Goal: Transaction & Acquisition: Book appointment/travel/reservation

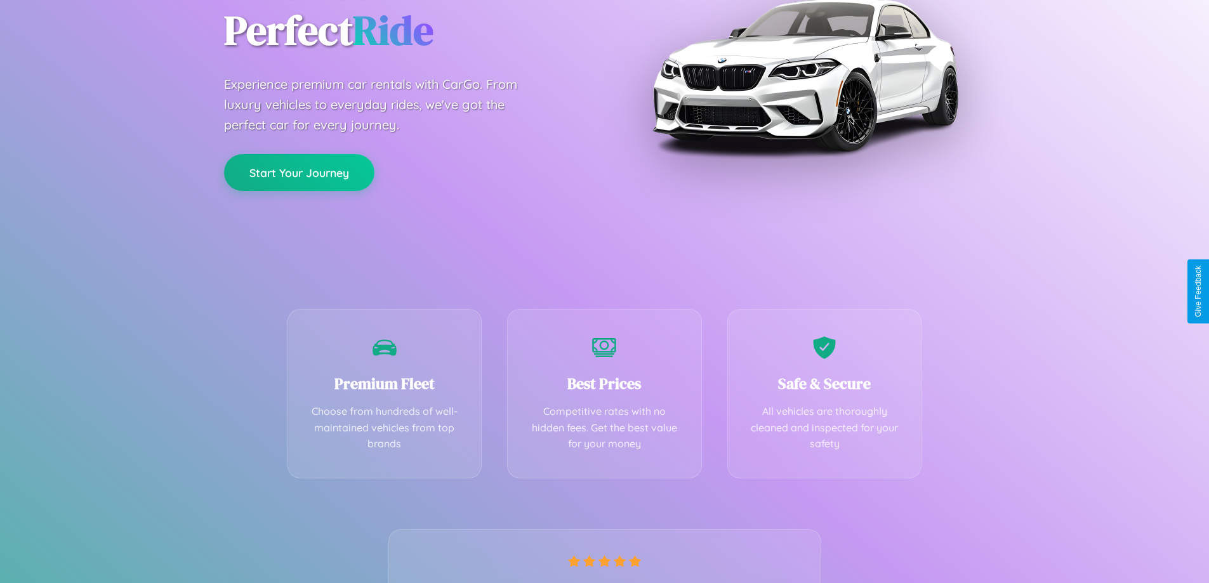
scroll to position [250, 0]
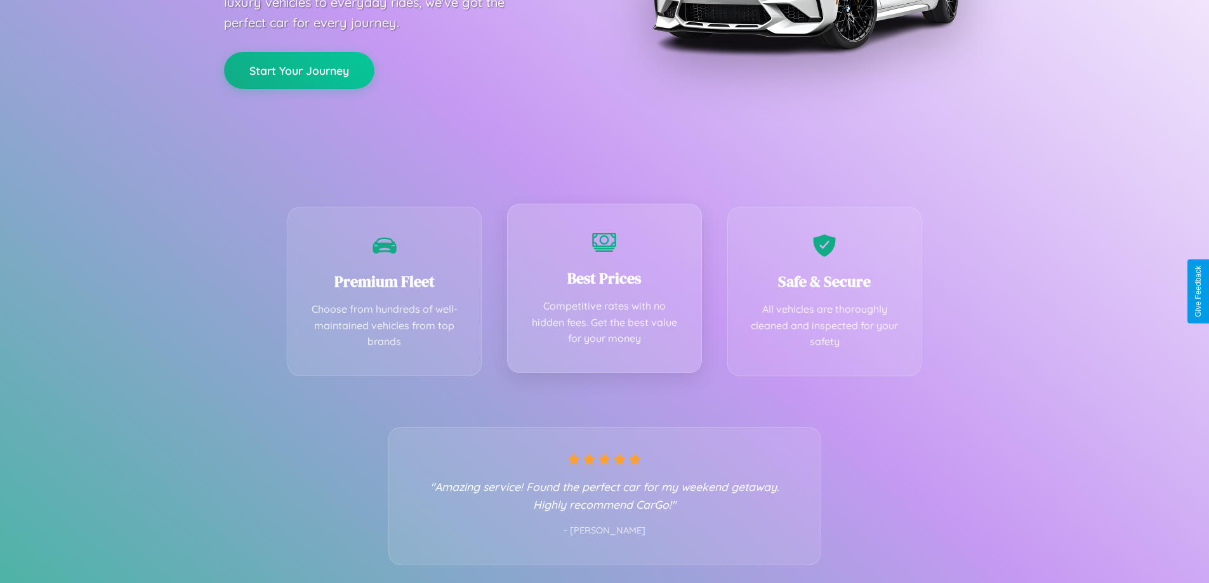
click at [604, 291] on div "Best Prices Competitive rates with no hidden fees. Get the best value for your …" at bounding box center [604, 288] width 195 height 169
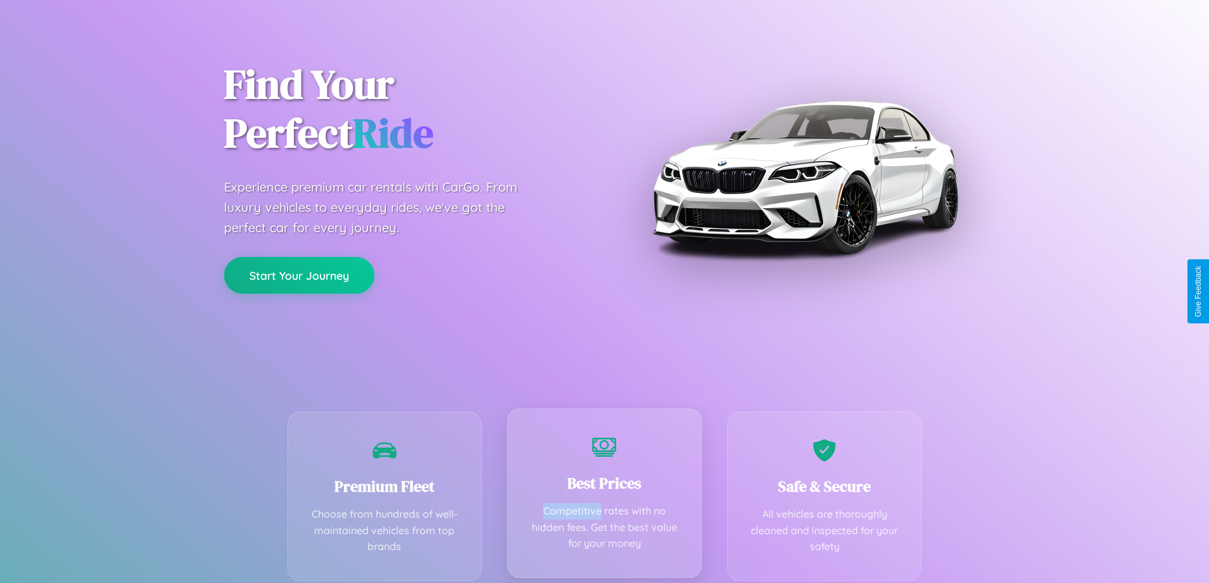
scroll to position [0, 0]
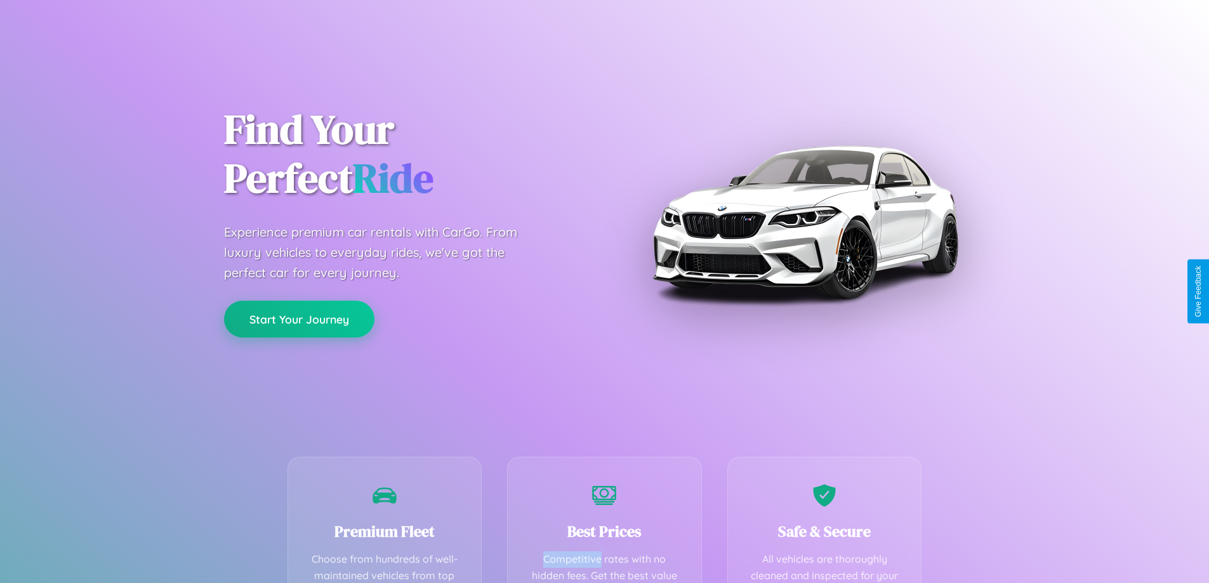
click at [299, 319] on button "Start Your Journey" at bounding box center [299, 319] width 150 height 37
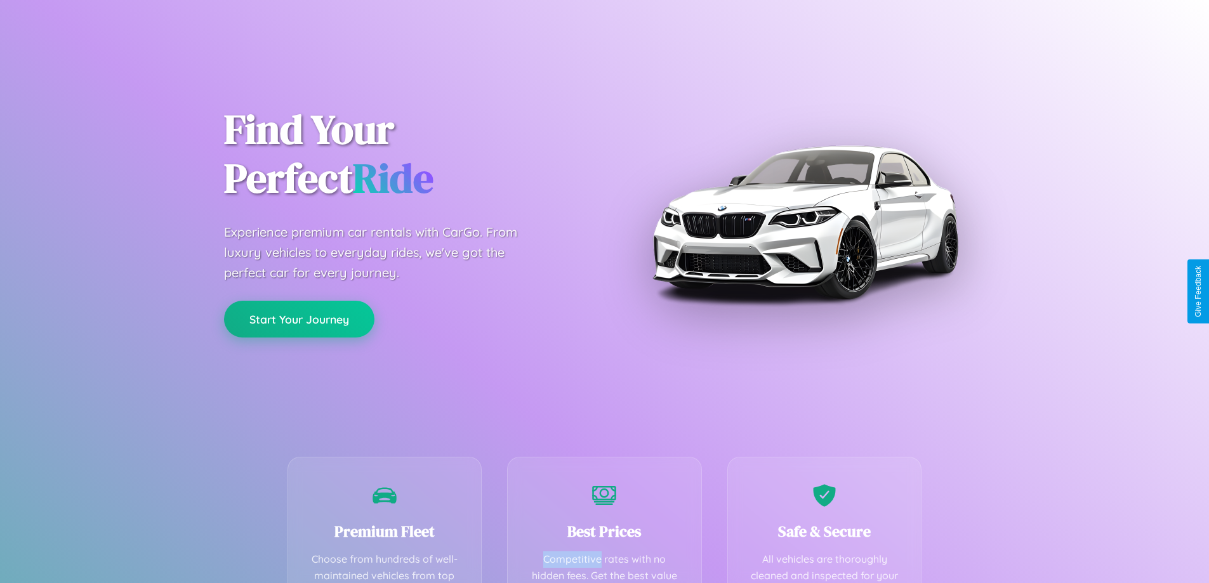
click at [299, 319] on button "Start Your Journey" at bounding box center [299, 319] width 150 height 37
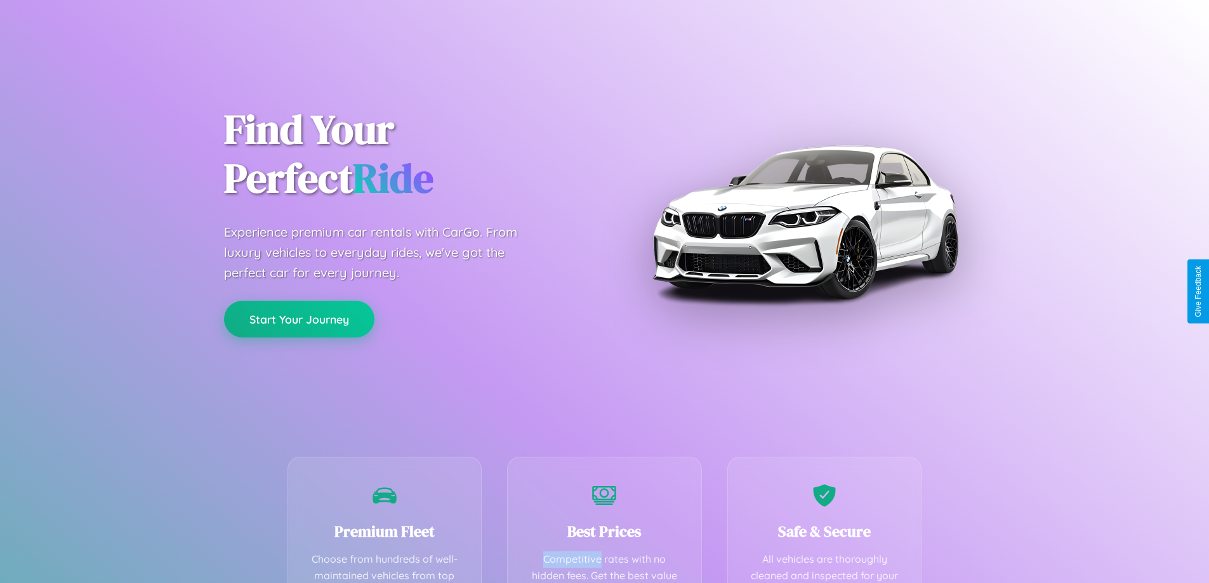
click at [299, 319] on button "Start Your Journey" at bounding box center [299, 319] width 150 height 37
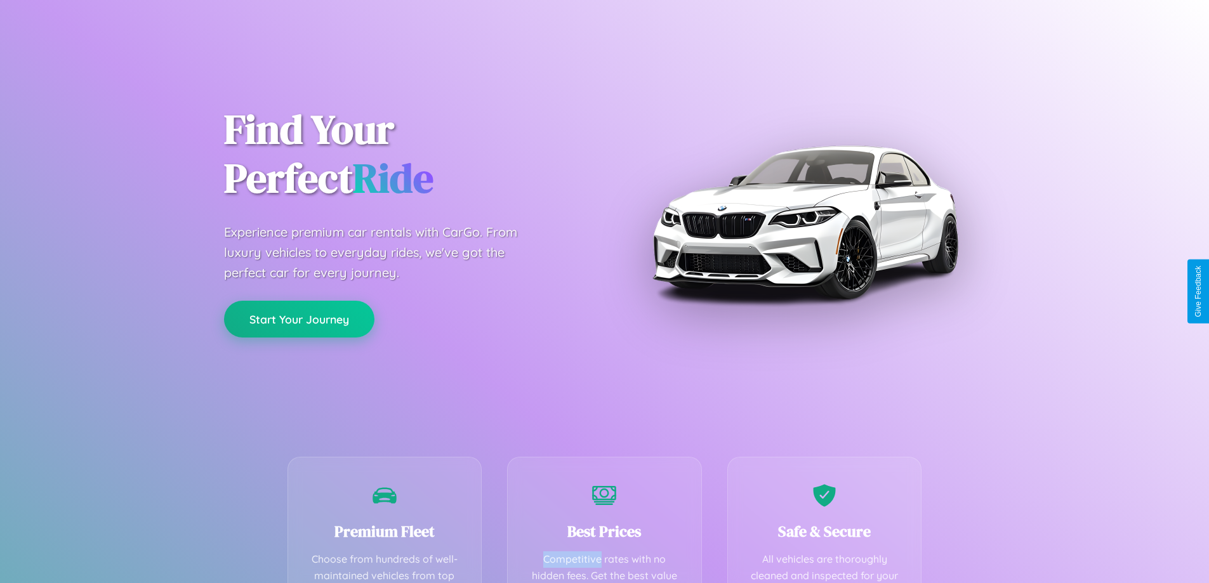
click at [299, 319] on button "Start Your Journey" at bounding box center [299, 319] width 150 height 37
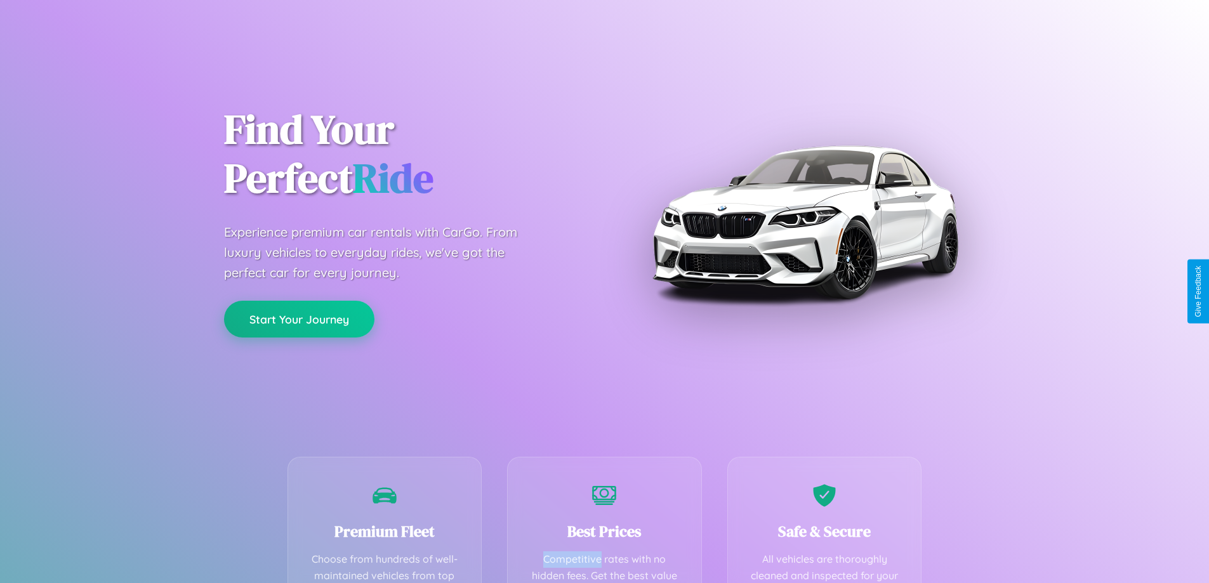
click at [299, 319] on button "Start Your Journey" at bounding box center [299, 319] width 150 height 37
